Goal: Use online tool/utility: Utilize a website feature to perform a specific function

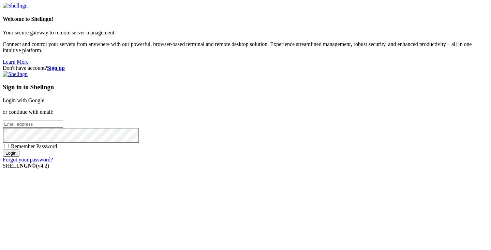
type input "[PERSON_NAME][EMAIL_ADDRESS][DOMAIN_NAME]"
click at [19, 157] on input "Login" at bounding box center [11, 153] width 17 height 7
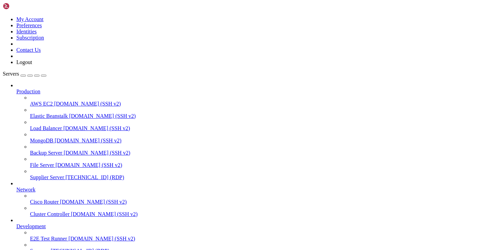
click at [45, 174] on span "Supplier Server" at bounding box center [47, 177] width 34 height 6
click at [65, 174] on span "[TECHNICAL_ID] (RDP)" at bounding box center [94, 177] width 59 height 6
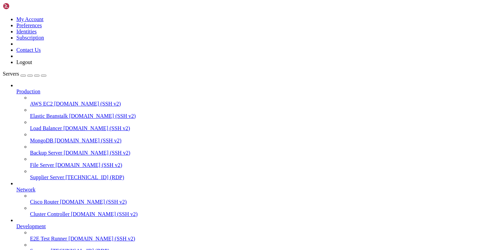
drag, startPoint x: 63, startPoint y: 9, endPoint x: 21, endPoint y: 9, distance: 41.6
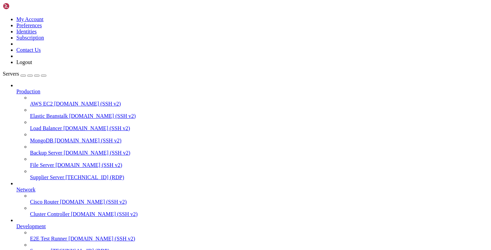
click at [21, 10] on div "My Account Preferences Identities Subscription Contact Us Logout" at bounding box center [245, 34] width 485 height 63
click at [54, 174] on span "Supplier Server" at bounding box center [47, 177] width 34 height 6
click at [49, 174] on span "Supplier Server" at bounding box center [47, 177] width 34 height 6
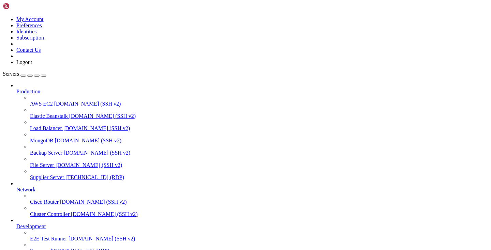
click at [49, 174] on span "Supplier Server" at bounding box center [47, 177] width 34 height 6
